Goal: Information Seeking & Learning: Find specific page/section

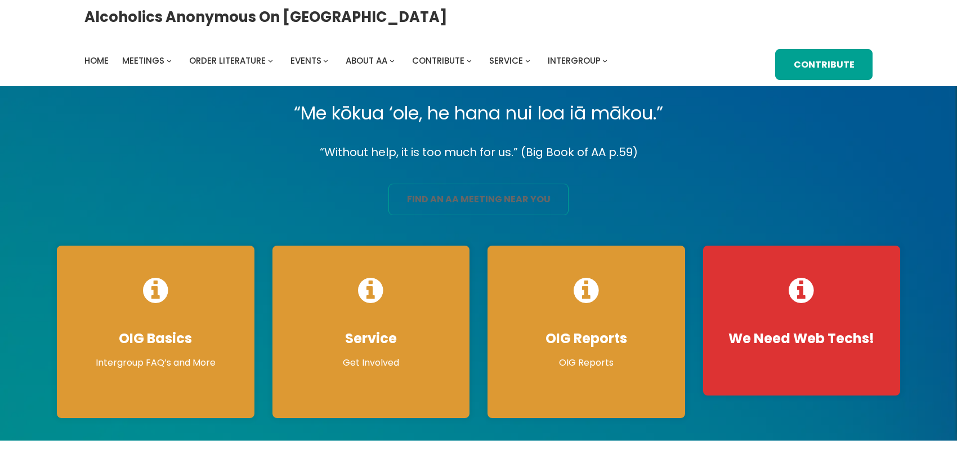
click at [436, 211] on link "find an aa meeting near you" at bounding box center [478, 199] width 180 height 32
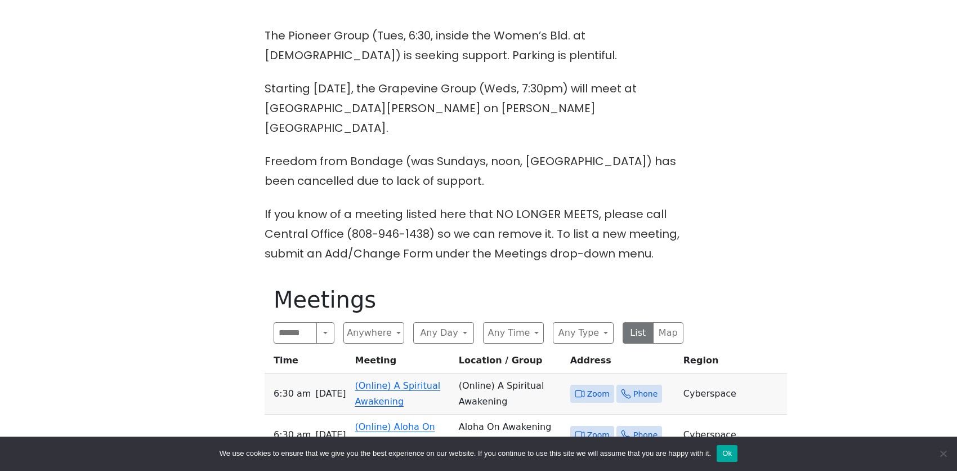
scroll to position [450, 0]
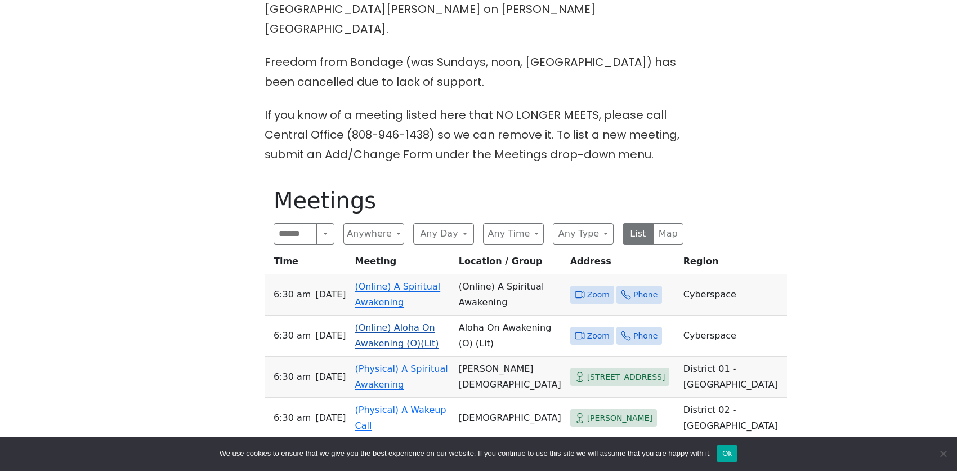
click at [427, 322] on link "(Online) Aloha On Awakening (O)(Lit)" at bounding box center [397, 335] width 84 height 26
